Goal: Feedback & Contribution: Submit feedback/report problem

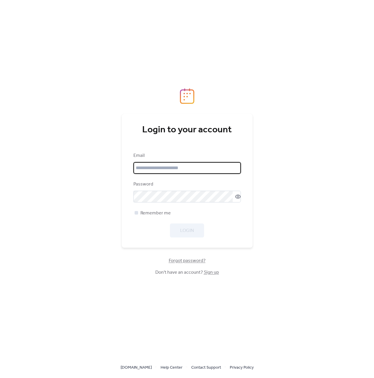
type input "**********"
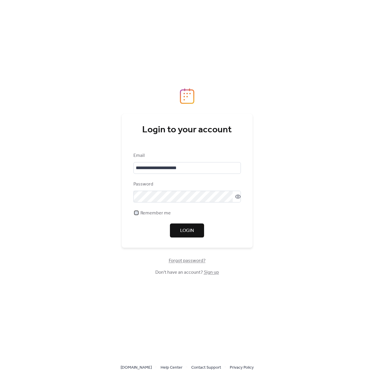
click at [144, 214] on span "Remember me" at bounding box center [155, 213] width 30 height 7
click at [195, 234] on button "Login" at bounding box center [187, 230] width 34 height 14
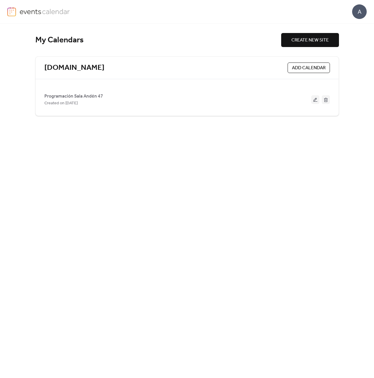
click at [358, 8] on div "A" at bounding box center [359, 11] width 15 height 15
click at [353, 26] on span "Account" at bounding box center [347, 26] width 17 height 7
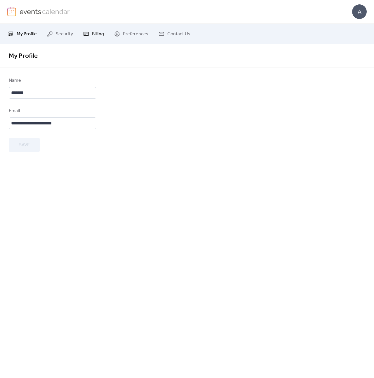
click at [94, 36] on span "Billing" at bounding box center [98, 34] width 12 height 7
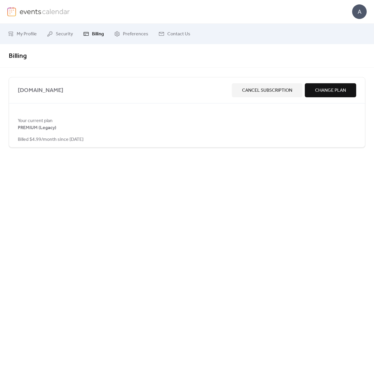
click at [64, 140] on span "Billed $4.99/month since [DATE]" at bounding box center [51, 139] width 66 height 7
click at [126, 34] on span "Preferences" at bounding box center [135, 34] width 25 height 7
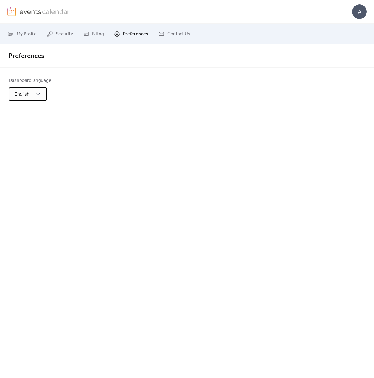
drag, startPoint x: 28, startPoint y: 98, endPoint x: 32, endPoint y: 97, distance: 3.6
click at [28, 98] on span "English" at bounding box center [22, 94] width 15 height 9
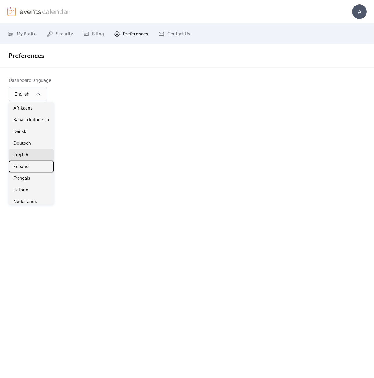
click at [35, 164] on div "Español" at bounding box center [31, 167] width 45 height 12
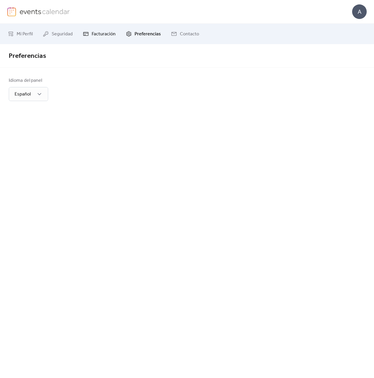
click at [103, 32] on span "Facturación" at bounding box center [104, 34] width 24 height 7
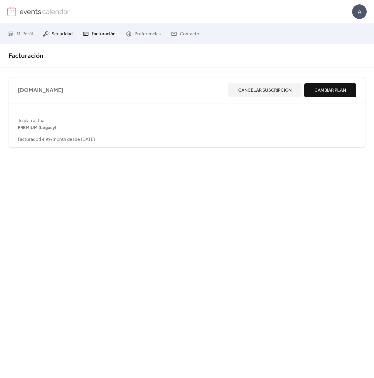
click at [61, 29] on link "Seguridad" at bounding box center [58, 34] width 39 height 16
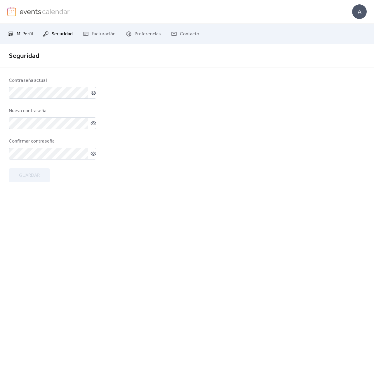
click at [21, 31] on span "Mi Perfil" at bounding box center [25, 34] width 16 height 7
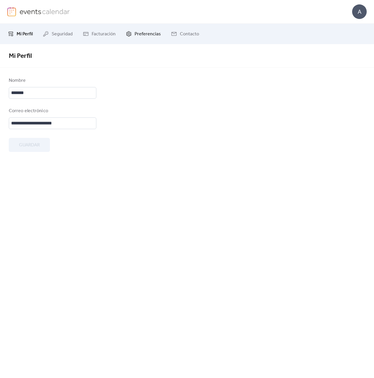
click at [156, 32] on span "Preferencias" at bounding box center [148, 34] width 26 height 7
click at [187, 35] on span "Contacto" at bounding box center [189, 34] width 19 height 7
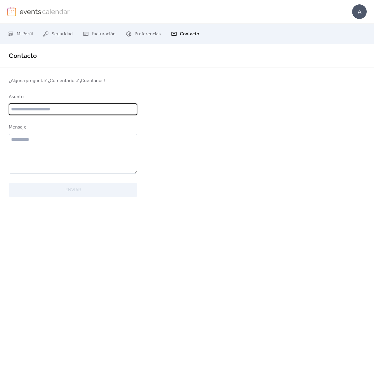
click at [47, 108] on input "text" at bounding box center [73, 109] width 128 height 12
type input "********"
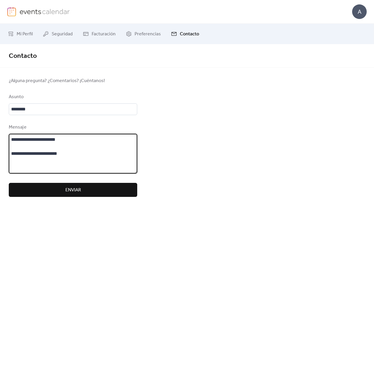
type textarea "**********"
click at [98, 187] on button "Enviar" at bounding box center [73, 190] width 128 height 14
